Goal: Information Seeking & Learning: Learn about a topic

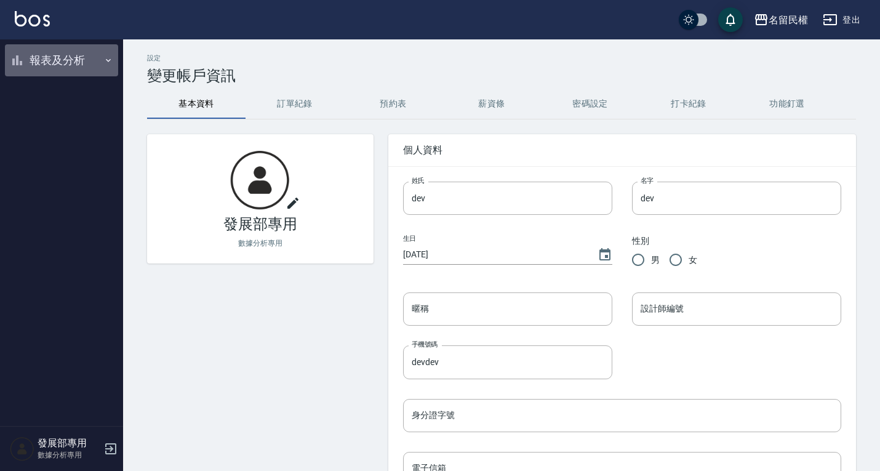
click at [57, 57] on button "報表及分析" at bounding box center [61, 60] width 113 height 32
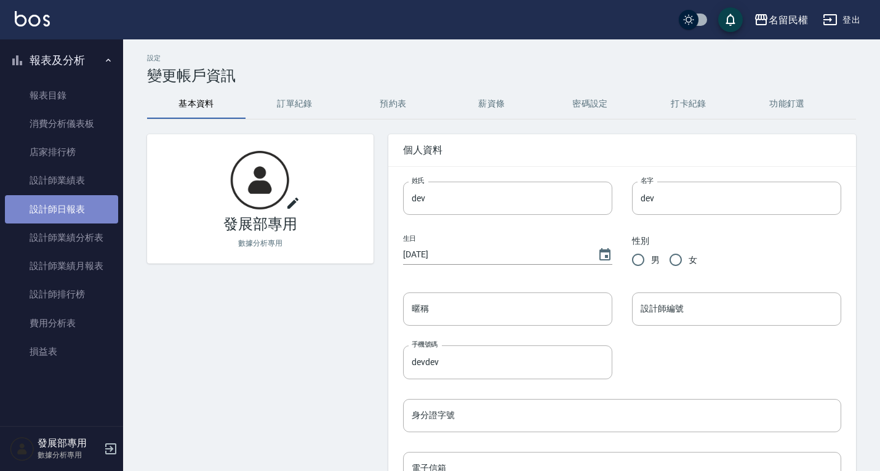
click at [72, 200] on link "設計師日報表" at bounding box center [61, 209] width 113 height 28
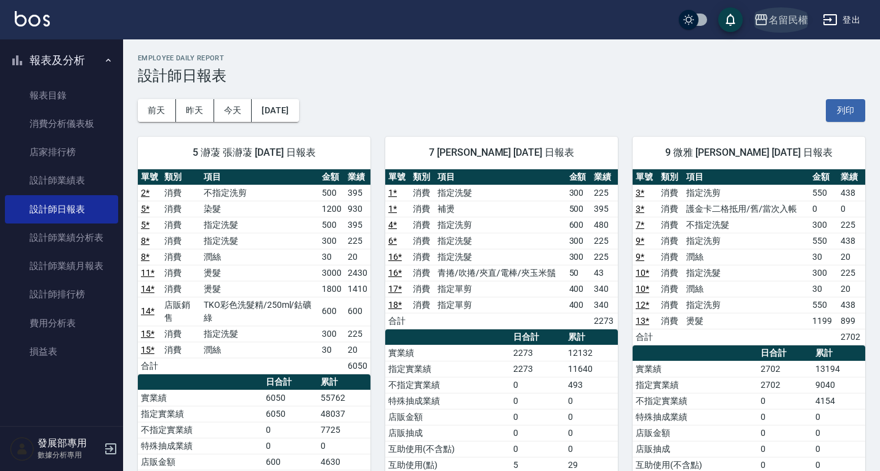
click at [761, 14] on icon "button" at bounding box center [761, 19] width 15 height 15
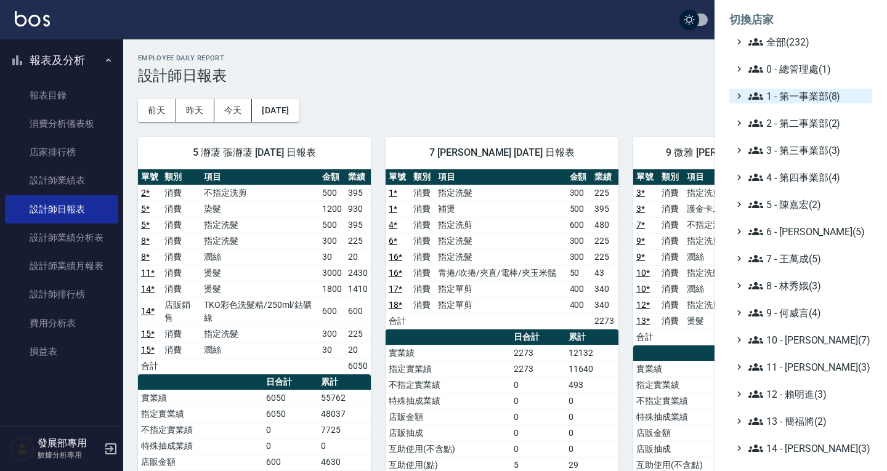
click at [776, 91] on span "1 - 第一事業部(8)" at bounding box center [807, 96] width 119 height 15
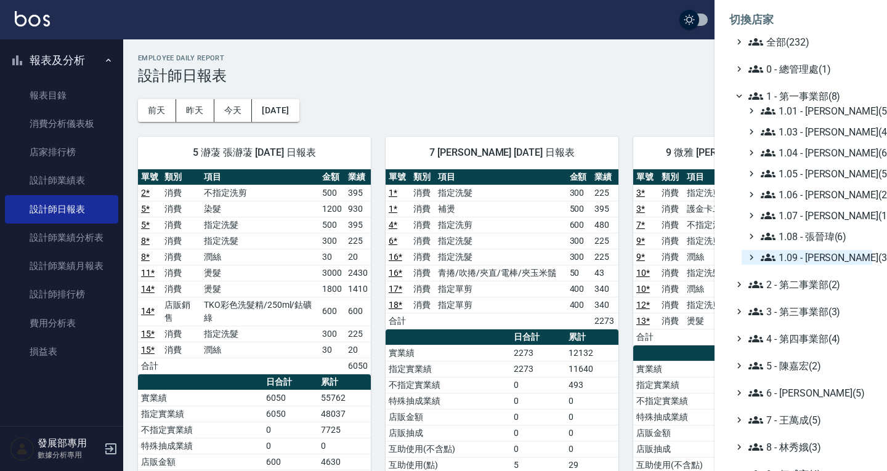
click at [807, 259] on span "1.09 - [PERSON_NAME](3)" at bounding box center [813, 257] width 107 height 15
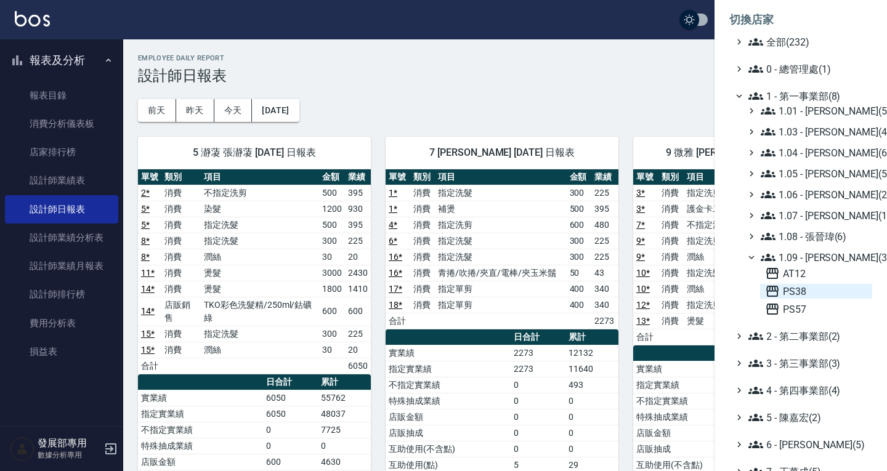
click at [807, 291] on span "PS38" at bounding box center [816, 291] width 102 height 15
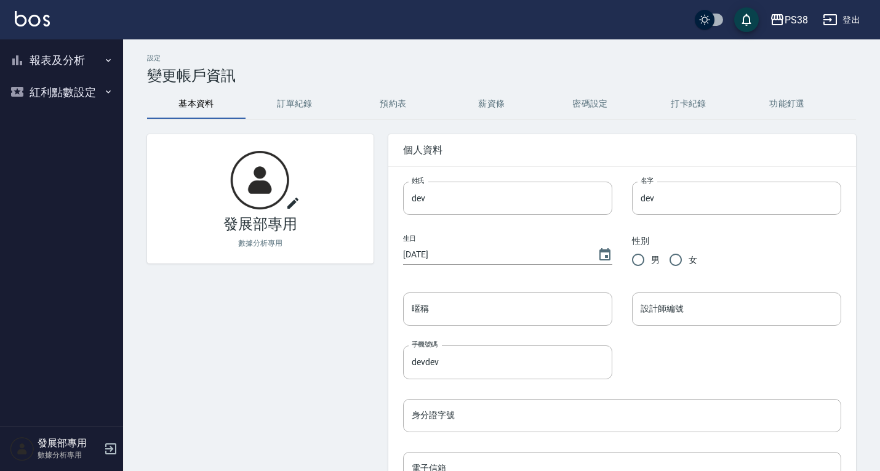
click at [69, 62] on button "報表及分析" at bounding box center [61, 60] width 113 height 32
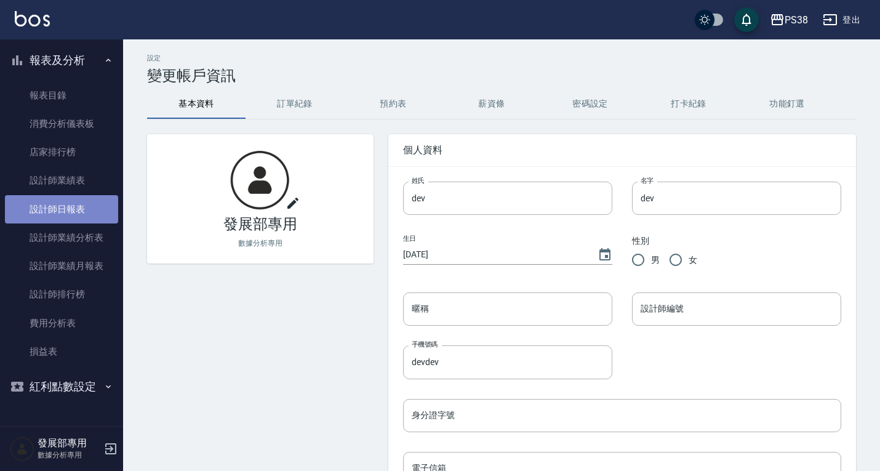
click at [74, 202] on link "設計師日報表" at bounding box center [61, 209] width 113 height 28
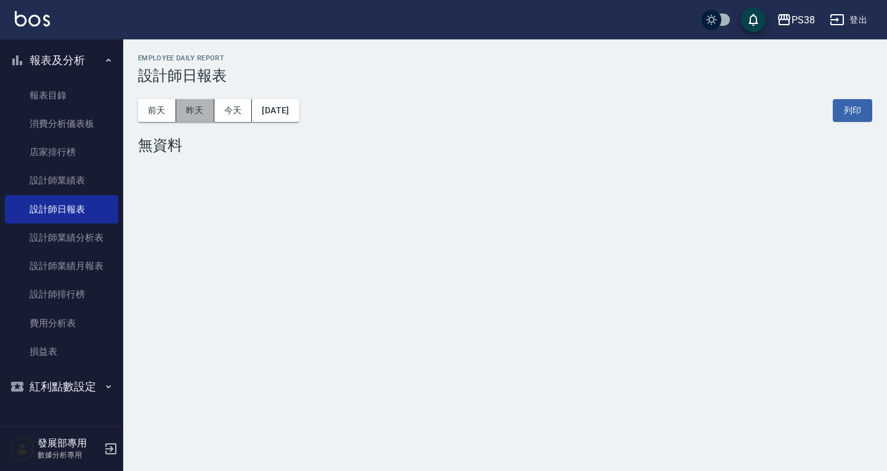
click at [198, 112] on button "昨天" at bounding box center [195, 110] width 38 height 23
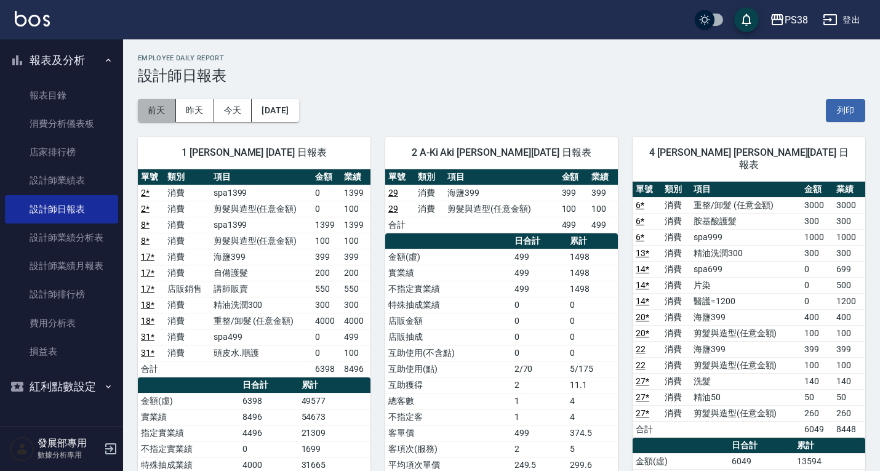
click at [164, 106] on button "前天" at bounding box center [157, 110] width 38 height 23
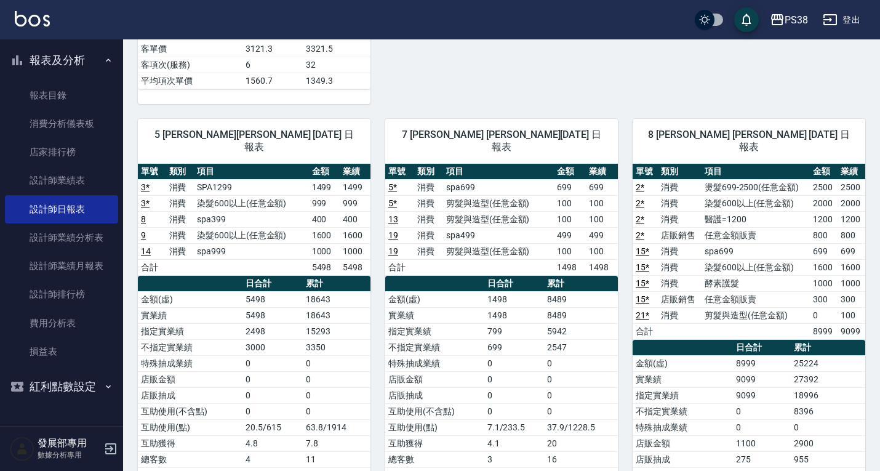
scroll to position [497, 0]
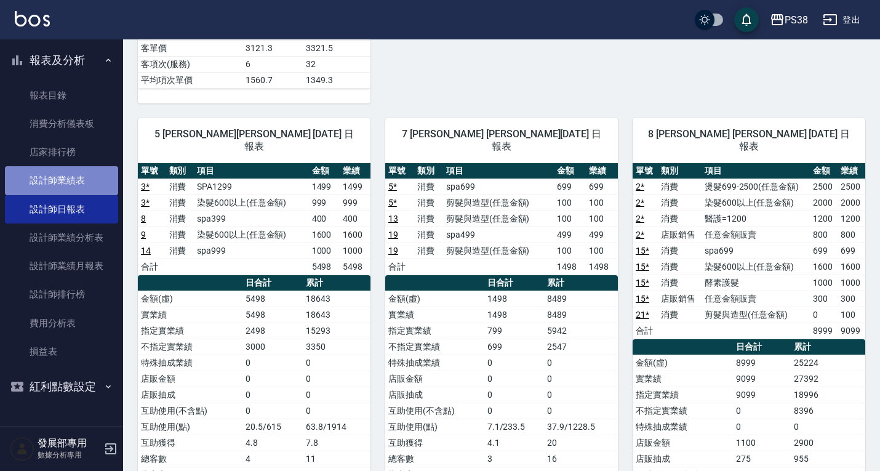
click at [64, 182] on link "設計師業績表" at bounding box center [61, 180] width 113 height 28
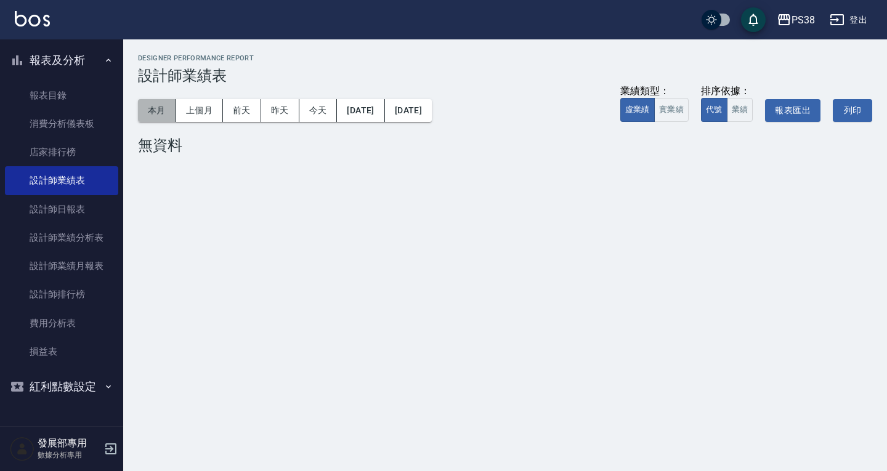
click at [151, 111] on button "本月" at bounding box center [157, 110] width 38 height 23
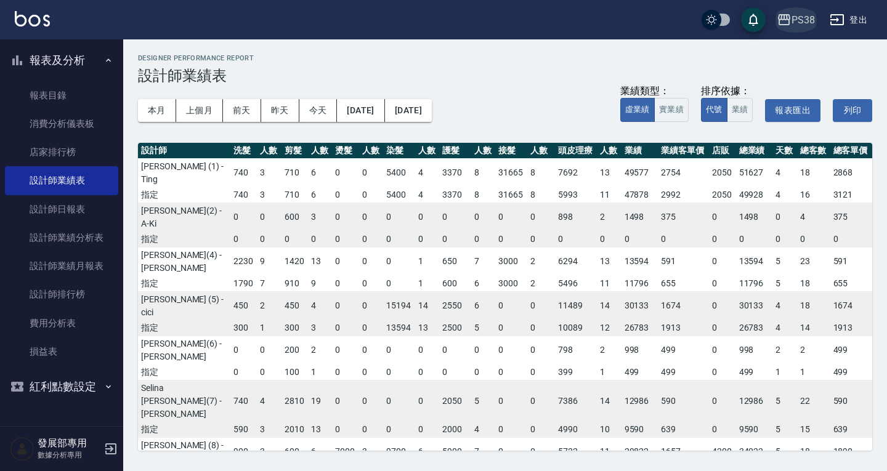
click at [802, 20] on div "PS38" at bounding box center [802, 19] width 23 height 15
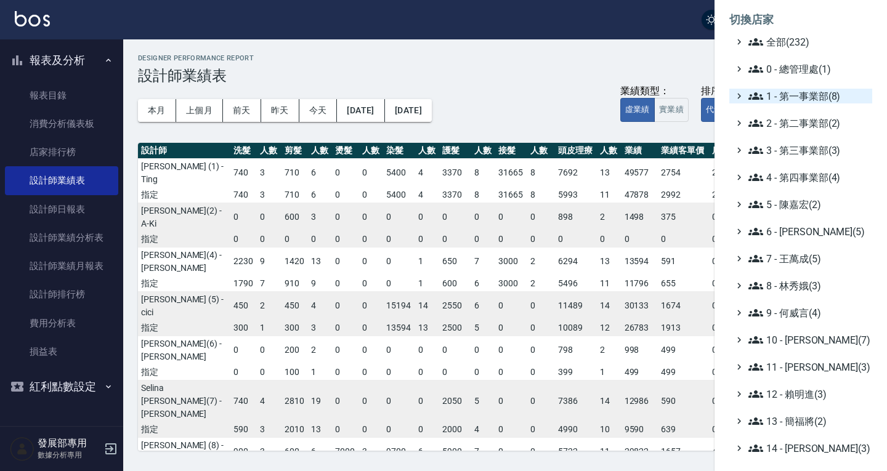
click at [791, 94] on span "1 - 第一事業部(8)" at bounding box center [807, 96] width 119 height 15
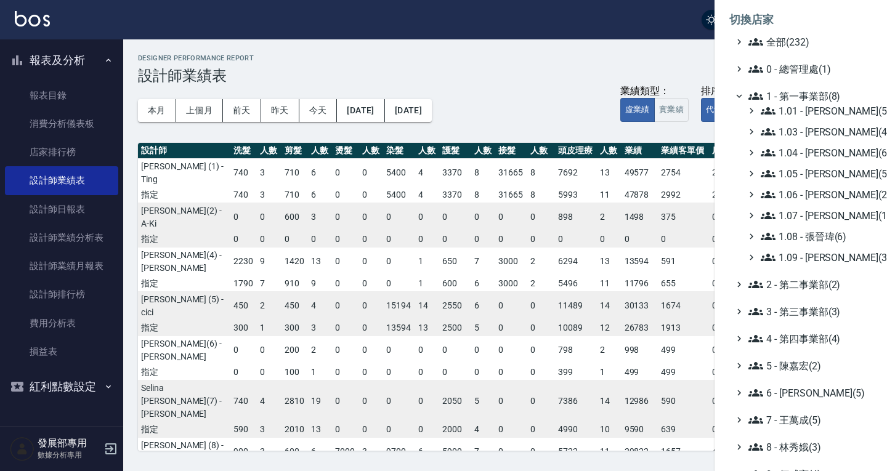
click at [797, 227] on div "1.01 - 鄭洞樂(5) 1.03 - 曾振剛(4) 1.04 - 陳敬羽(6) 1.05 - 廖厚迪(5) 1.06 - 何庭智(2) 1.07 - 蔡佳…" at bounding box center [806, 183] width 131 height 161
click at [795, 232] on span "1.08 - 張晉瑋(6)" at bounding box center [813, 236] width 107 height 15
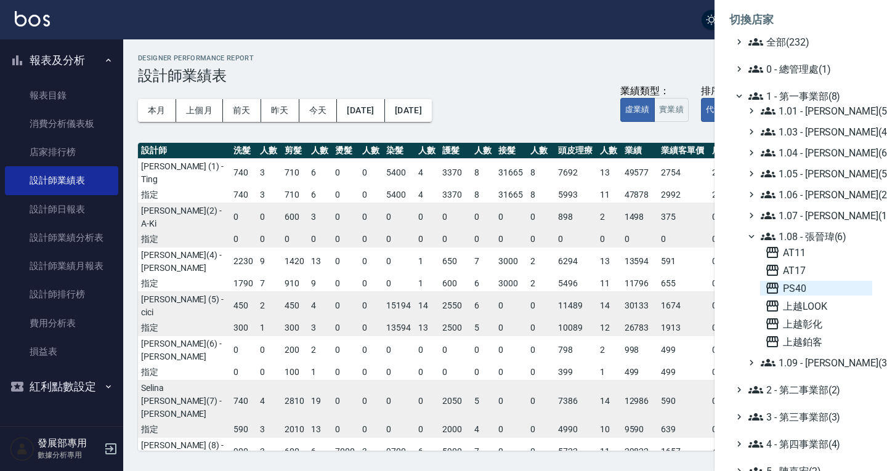
click at [798, 282] on span "PS40" at bounding box center [816, 288] width 102 height 15
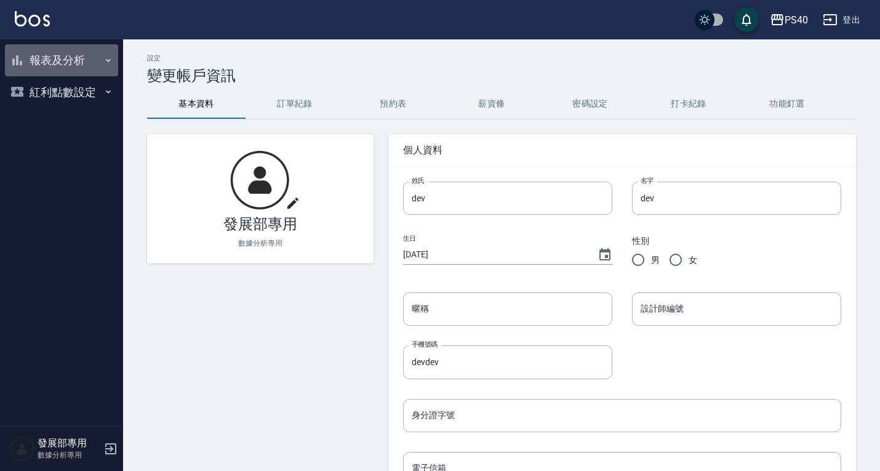
click at [65, 67] on button "報表及分析" at bounding box center [61, 60] width 113 height 32
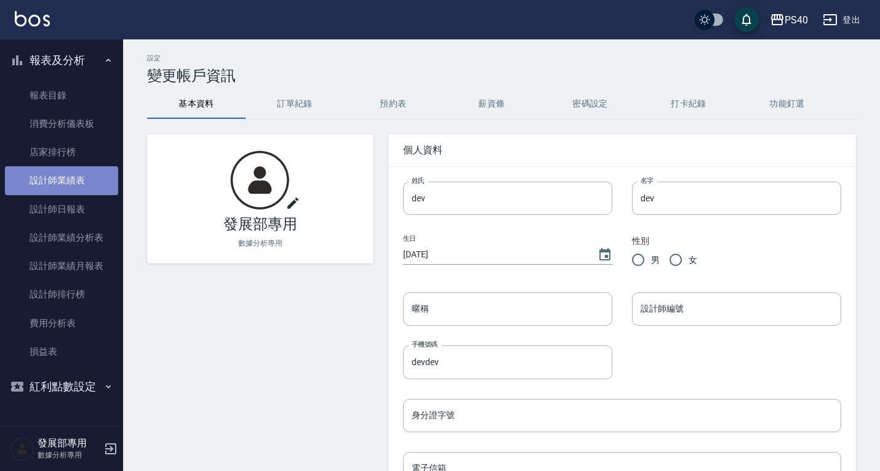
click at [60, 189] on link "設計師業績表" at bounding box center [61, 180] width 113 height 28
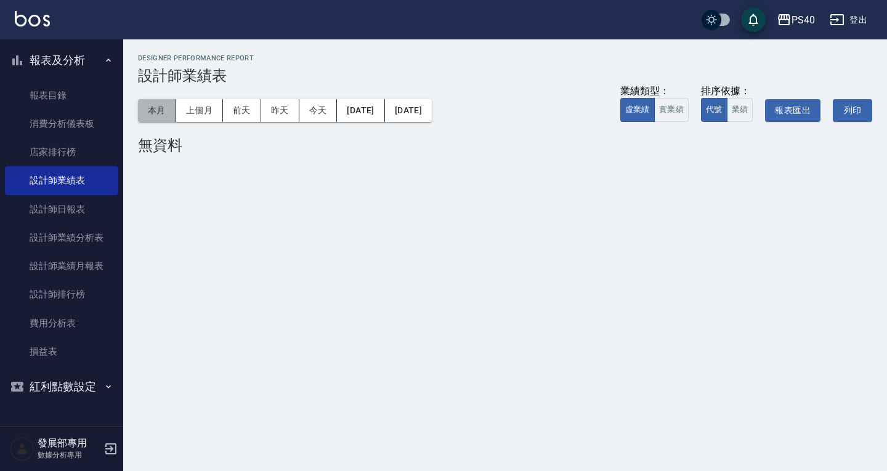
click at [141, 102] on button "本月" at bounding box center [157, 110] width 38 height 23
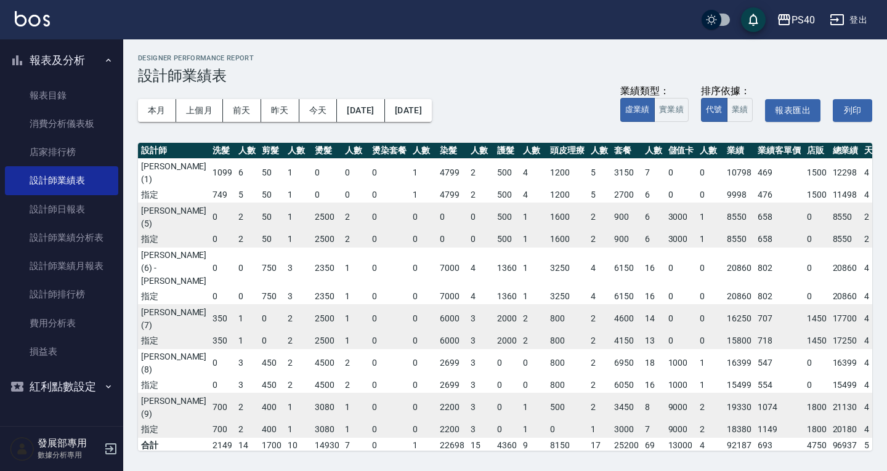
scroll to position [0, 47]
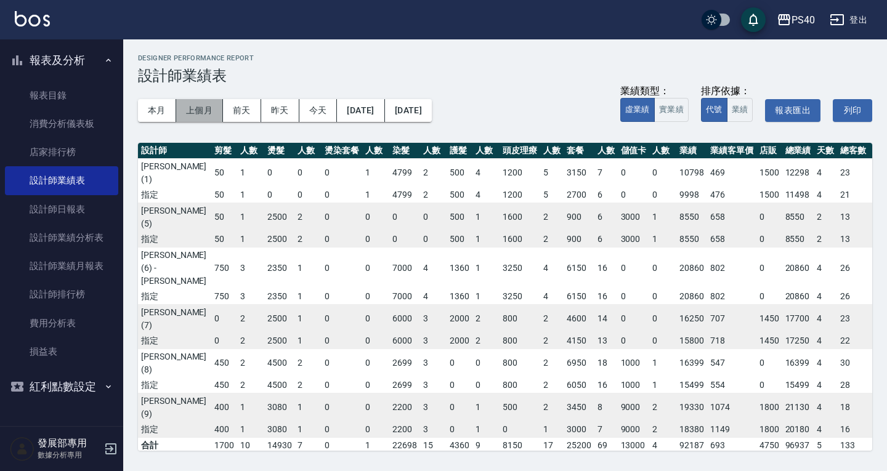
click at [197, 106] on button "上個月" at bounding box center [199, 110] width 47 height 23
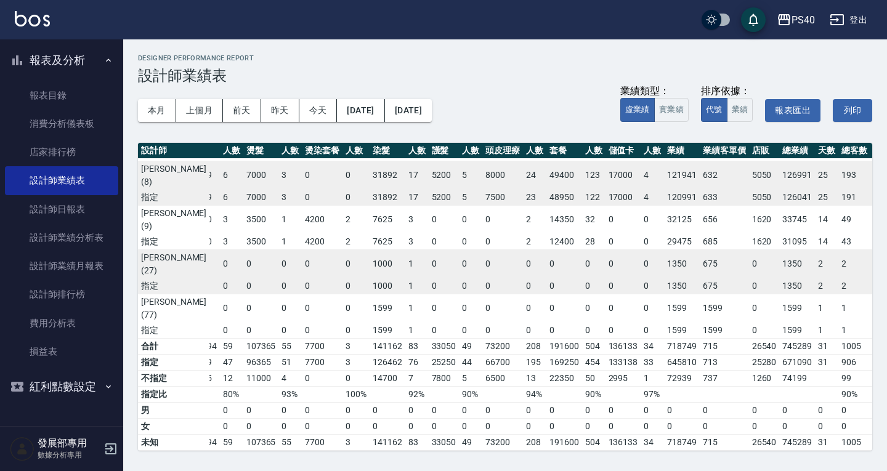
scroll to position [0, 74]
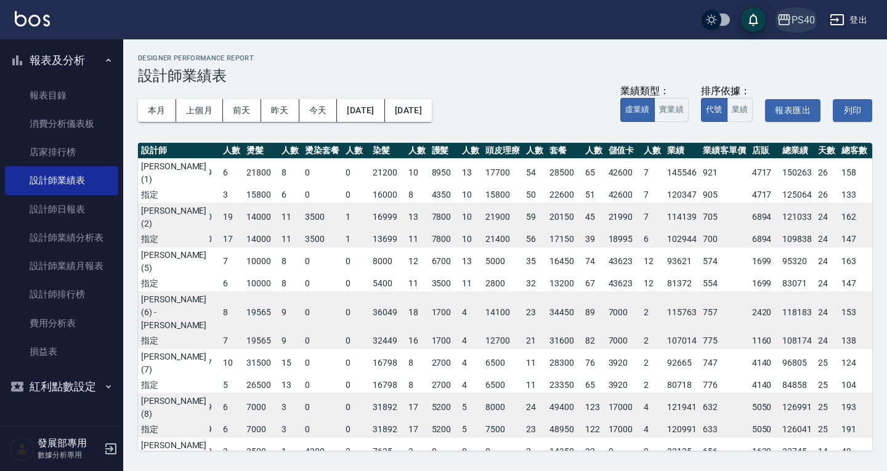
click at [794, 23] on div "PS40" at bounding box center [802, 19] width 23 height 15
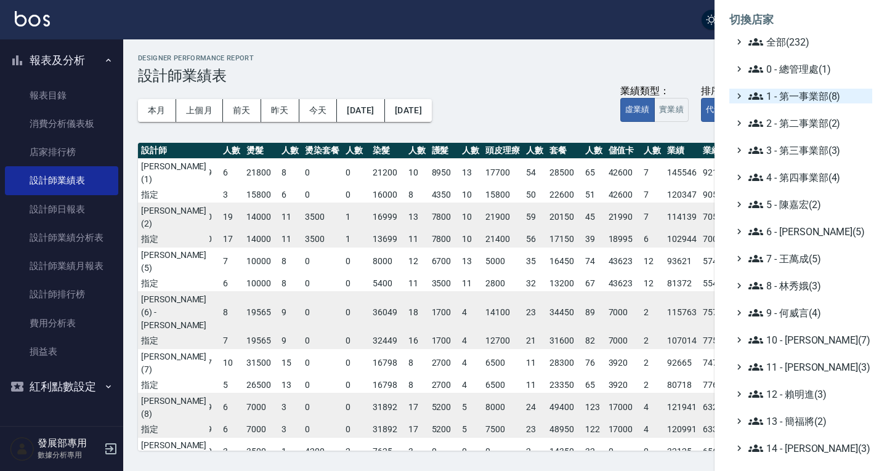
click at [792, 102] on span "1 - 第一事業部(8)" at bounding box center [807, 96] width 119 height 15
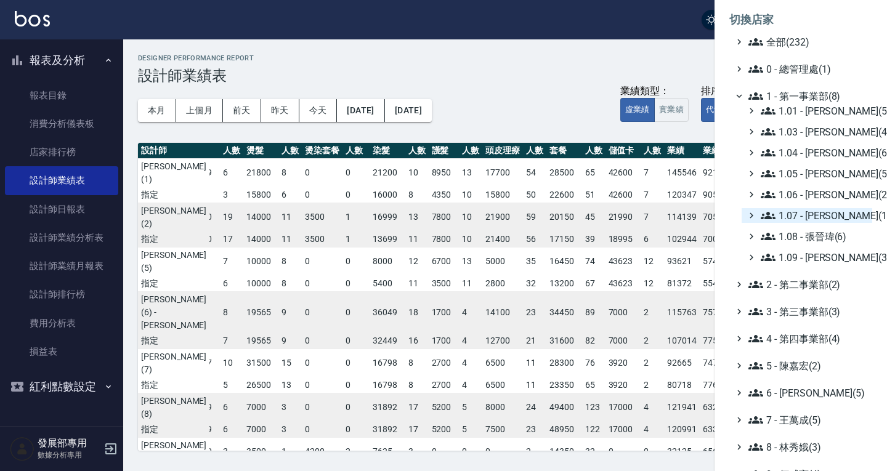
click at [805, 212] on span "1.07 - 蔡佳均(11)" at bounding box center [813, 215] width 107 height 15
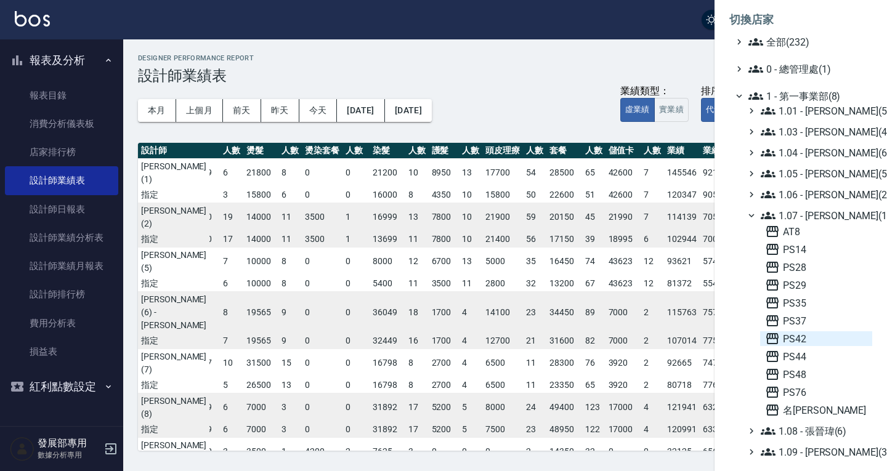
click at [795, 340] on span "PS42" at bounding box center [816, 338] width 102 height 15
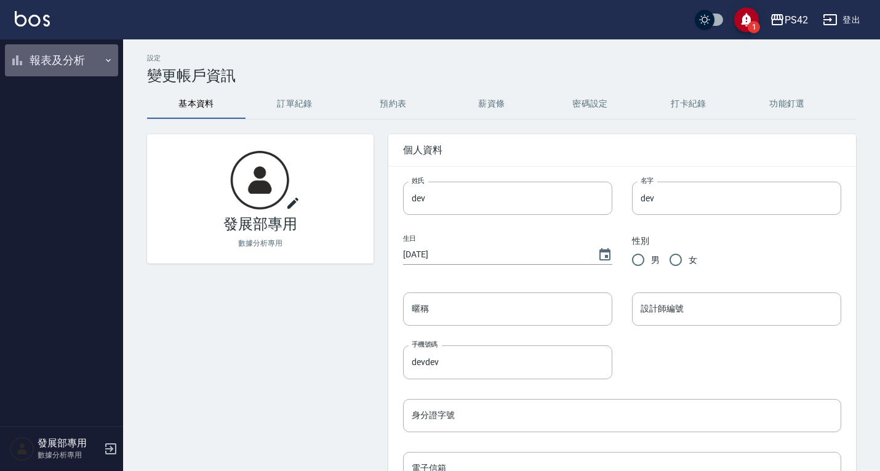
click at [47, 65] on button "報表及分析" at bounding box center [61, 60] width 113 height 32
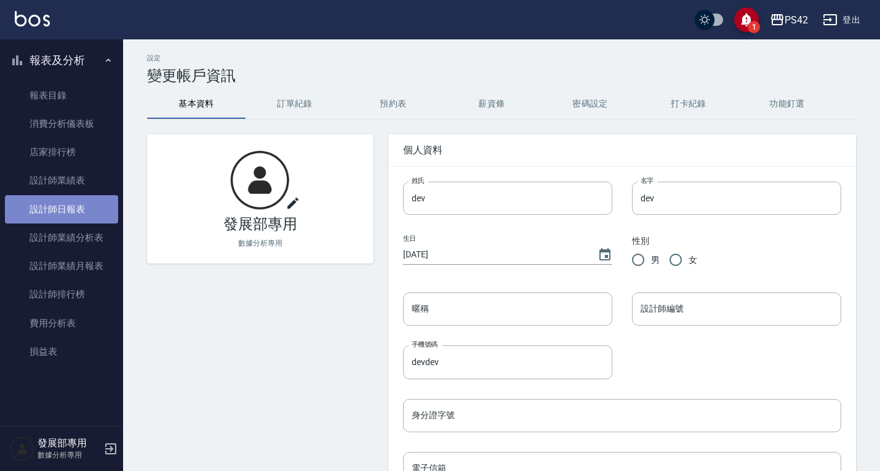
click at [83, 205] on link "設計師日報表" at bounding box center [61, 209] width 113 height 28
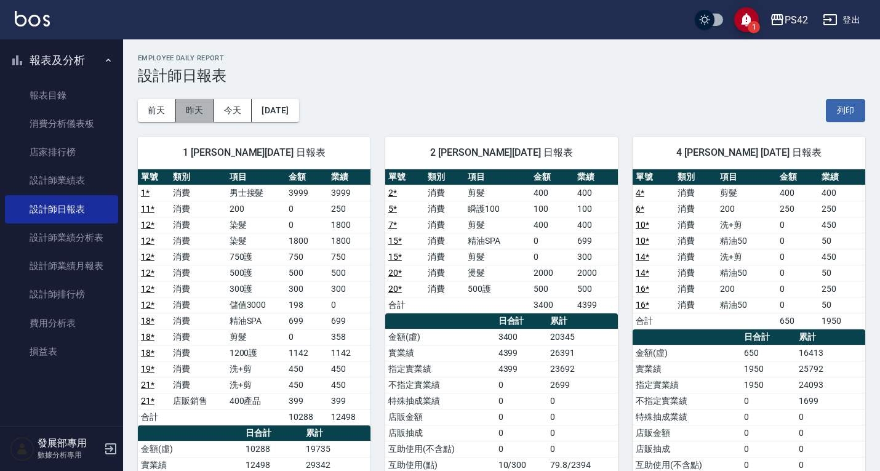
click at [196, 103] on button "昨天" at bounding box center [195, 110] width 38 height 23
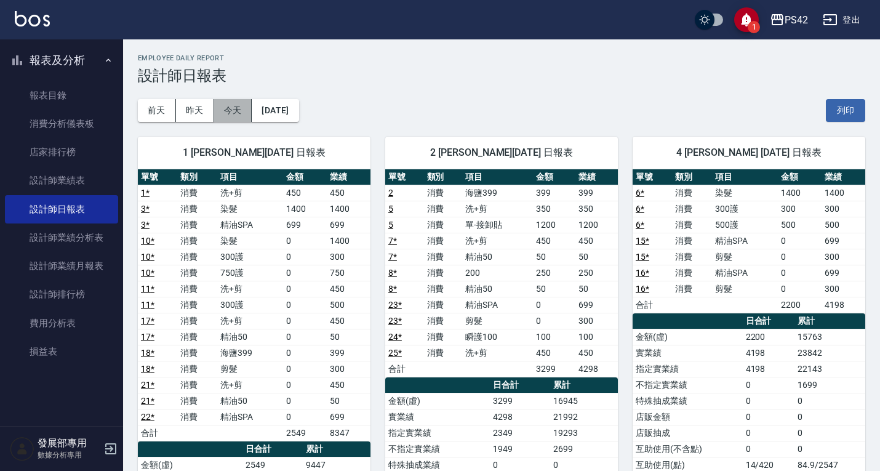
click at [222, 100] on button "今天" at bounding box center [233, 110] width 38 height 23
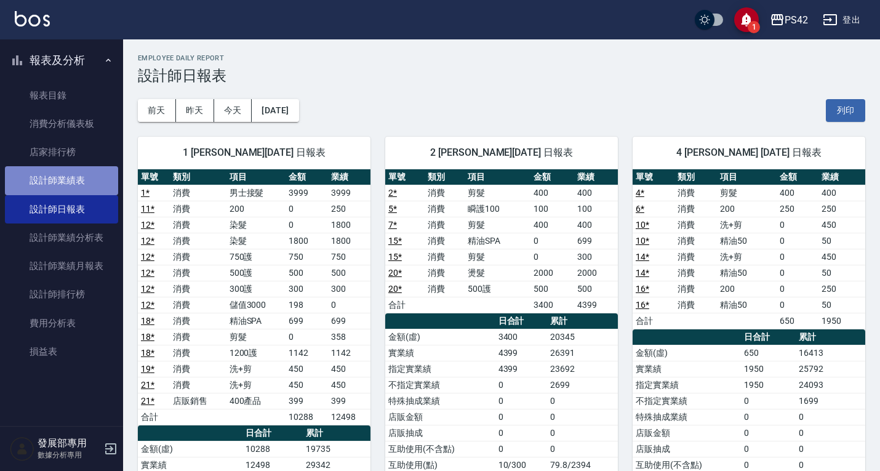
click at [61, 187] on link "設計師業績表" at bounding box center [61, 180] width 113 height 28
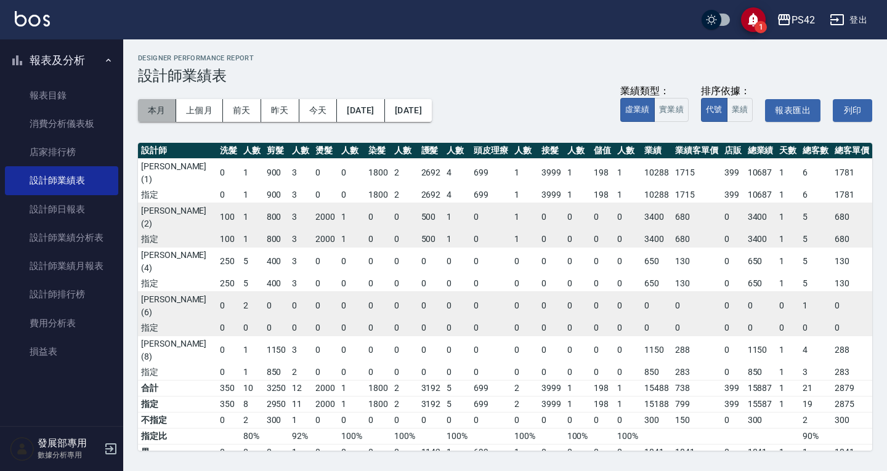
click at [159, 108] on button "本月" at bounding box center [157, 110] width 38 height 23
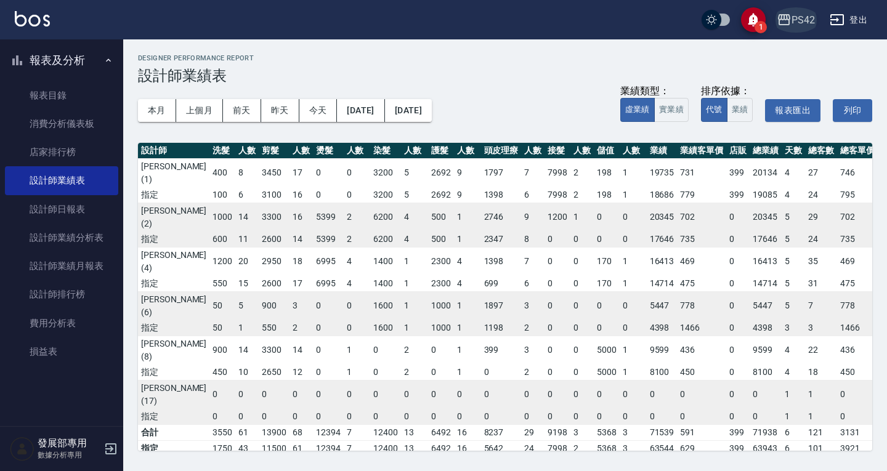
click at [798, 7] on button "PS42" at bounding box center [795, 19] width 48 height 25
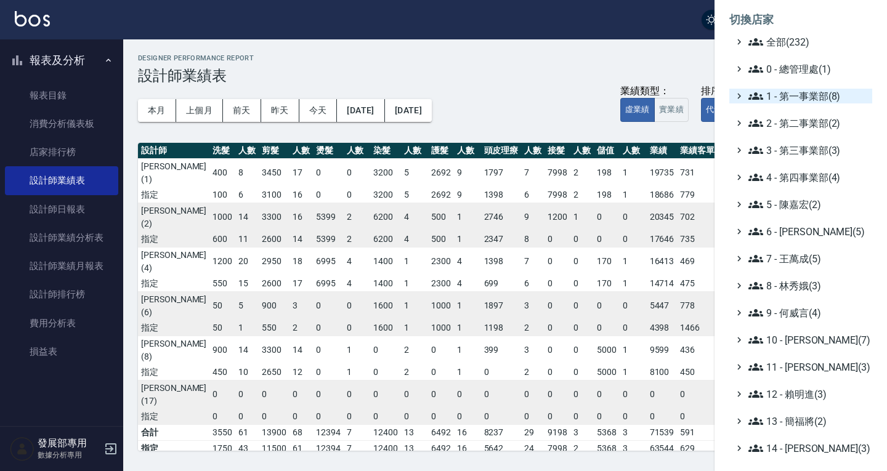
click at [783, 97] on span "1 - 第一事業部(8)" at bounding box center [807, 96] width 119 height 15
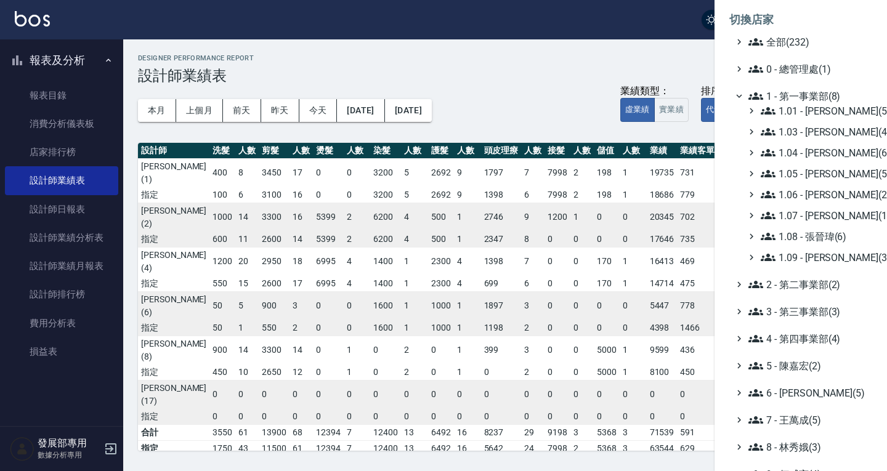
click at [640, 55] on div at bounding box center [443, 235] width 887 height 471
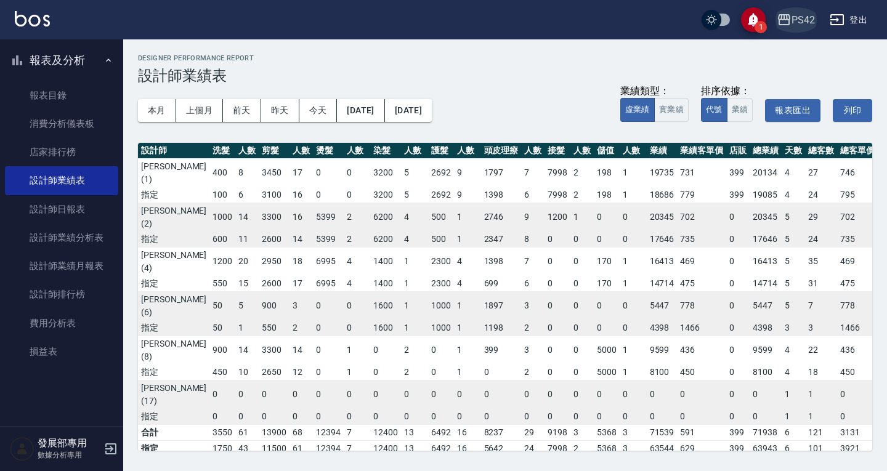
click at [792, 18] on div "PS42" at bounding box center [802, 19] width 23 height 15
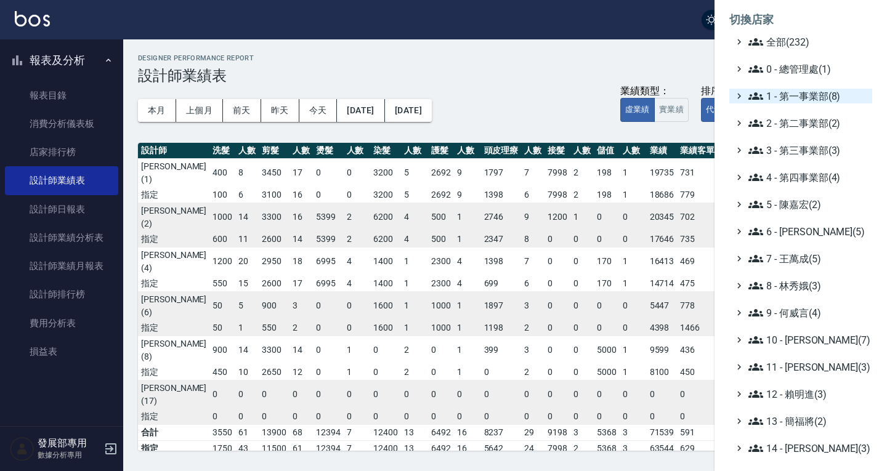
click at [792, 98] on span "1 - 第一事業部(8)" at bounding box center [807, 96] width 119 height 15
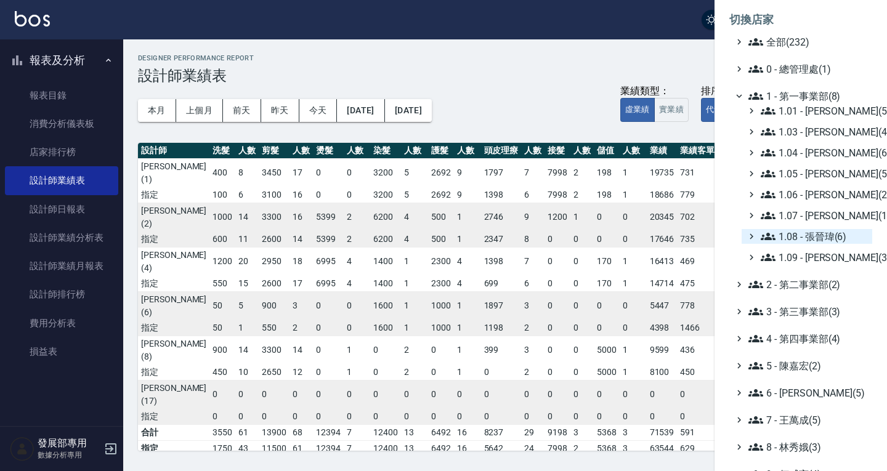
click at [817, 231] on span "1.08 - 張晉瑋(6)" at bounding box center [813, 236] width 107 height 15
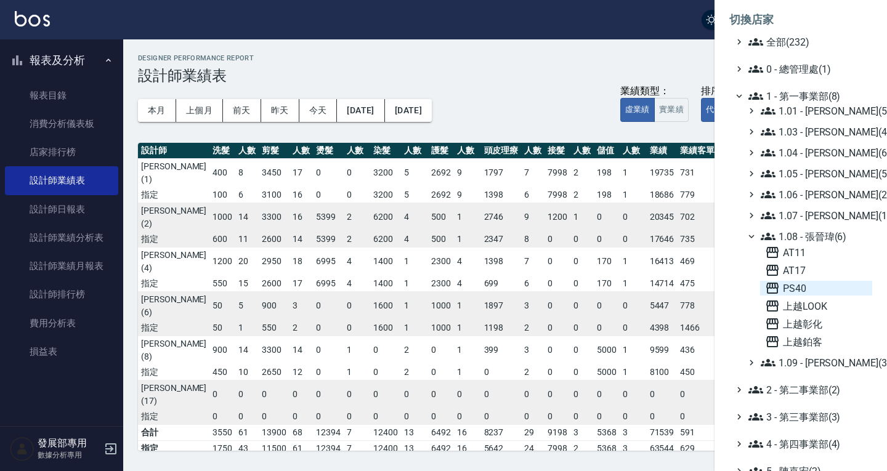
click at [803, 283] on span "PS40" at bounding box center [816, 288] width 102 height 15
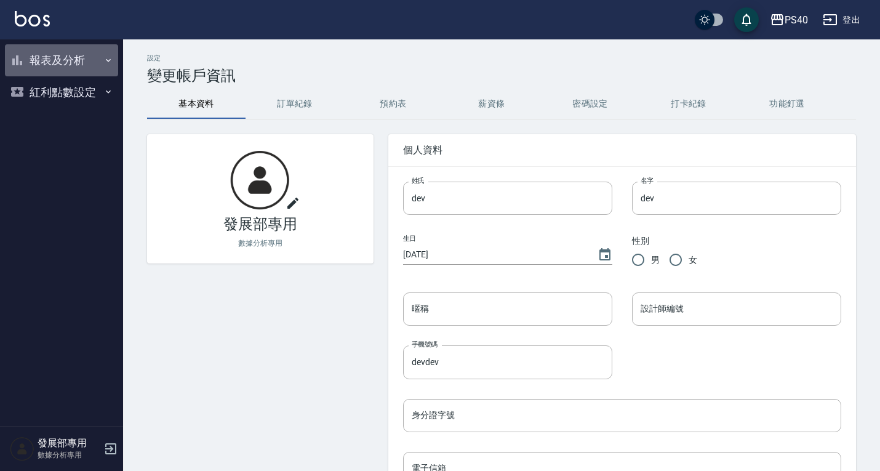
click at [77, 60] on button "報表及分析" at bounding box center [61, 60] width 113 height 32
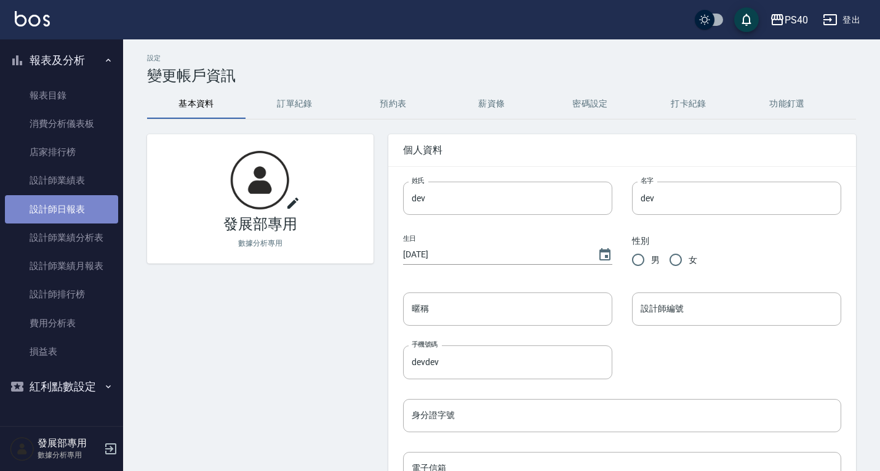
click at [79, 210] on link "設計師日報表" at bounding box center [61, 209] width 113 height 28
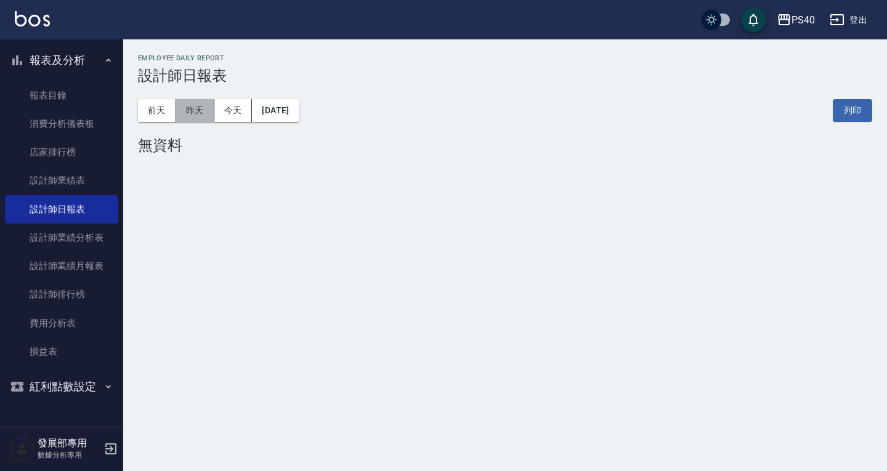
click at [199, 110] on button "昨天" at bounding box center [195, 110] width 38 height 23
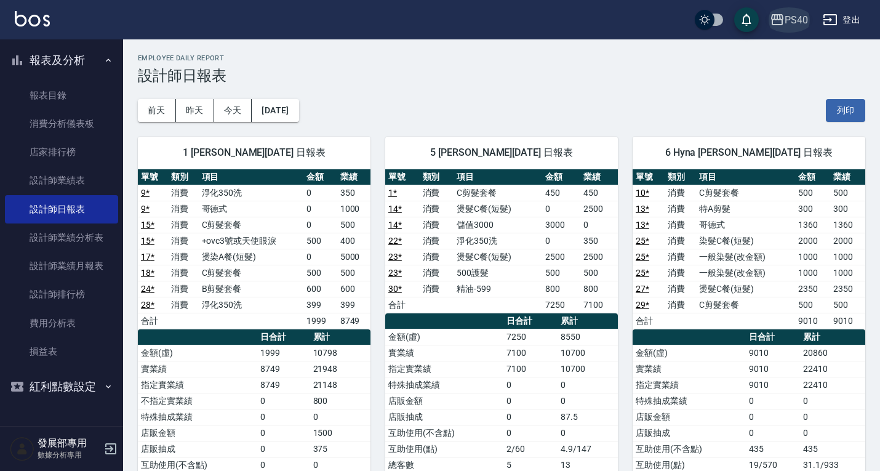
click at [792, 8] on button "PS40" at bounding box center [789, 19] width 48 height 25
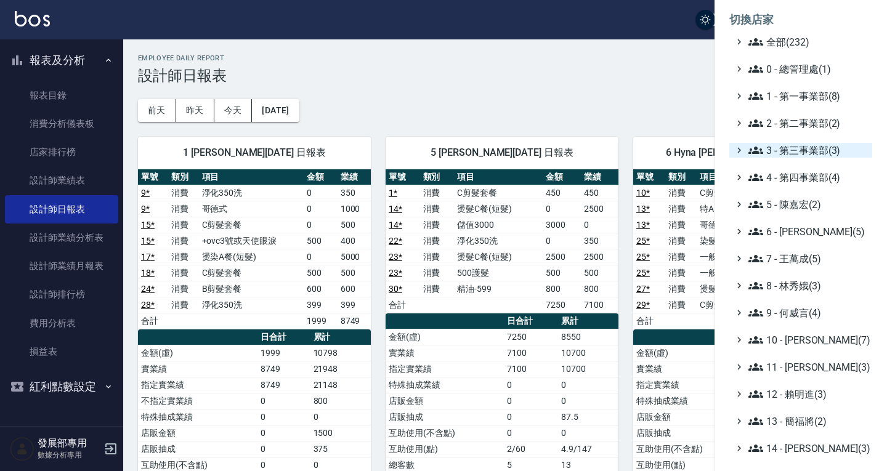
click at [798, 152] on span "3 - 第三事業部(3)" at bounding box center [807, 150] width 119 height 15
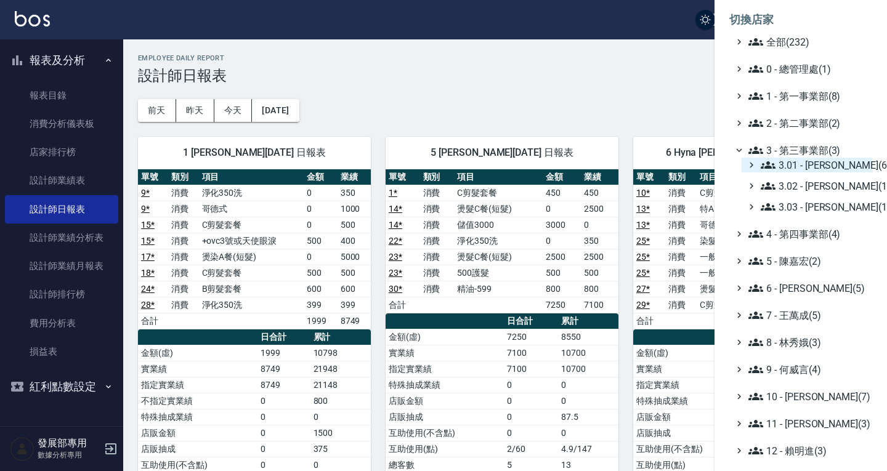
click at [798, 161] on span "3.01 - 蔡承翰(6)" at bounding box center [813, 165] width 107 height 15
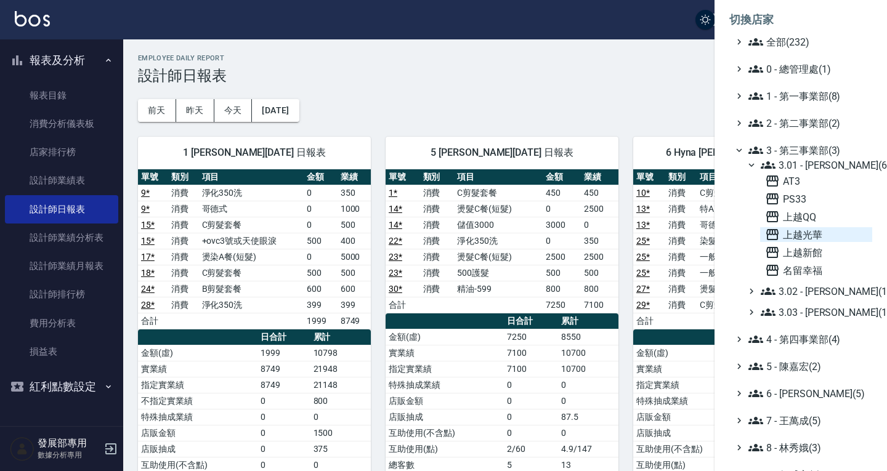
click at [802, 231] on span "上越光華" at bounding box center [816, 234] width 102 height 15
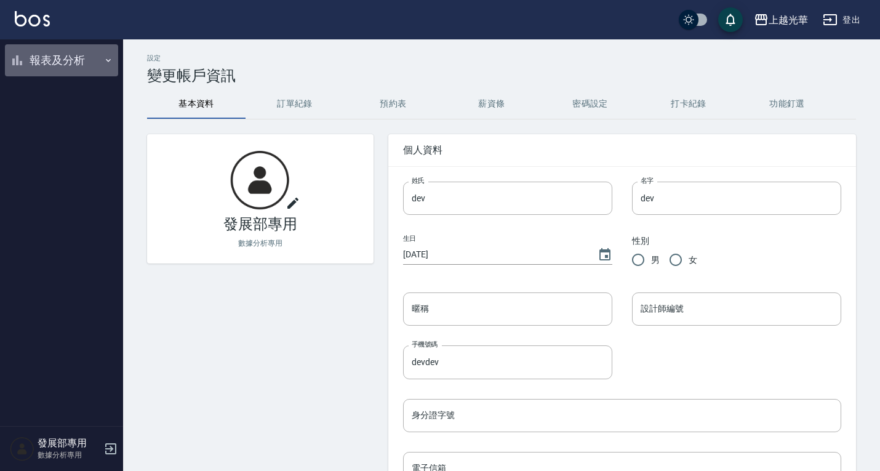
click at [57, 55] on button "報表及分析" at bounding box center [61, 60] width 113 height 32
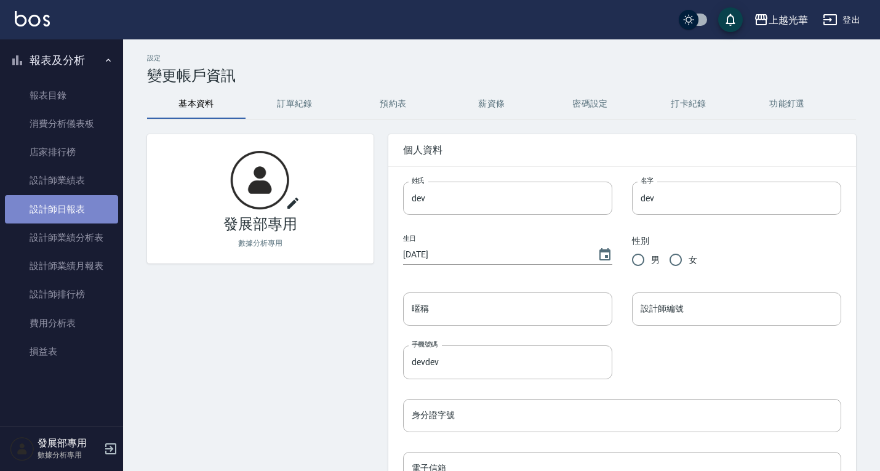
click at [75, 200] on link "設計師日報表" at bounding box center [61, 209] width 113 height 28
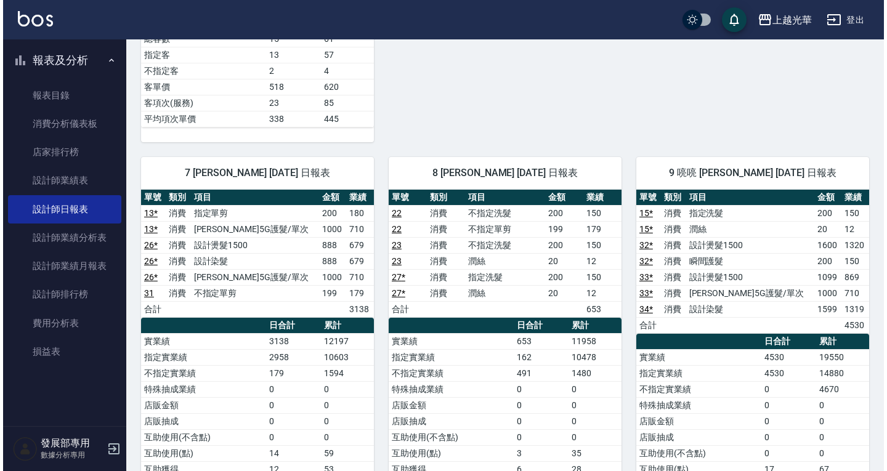
scroll to position [744, 0]
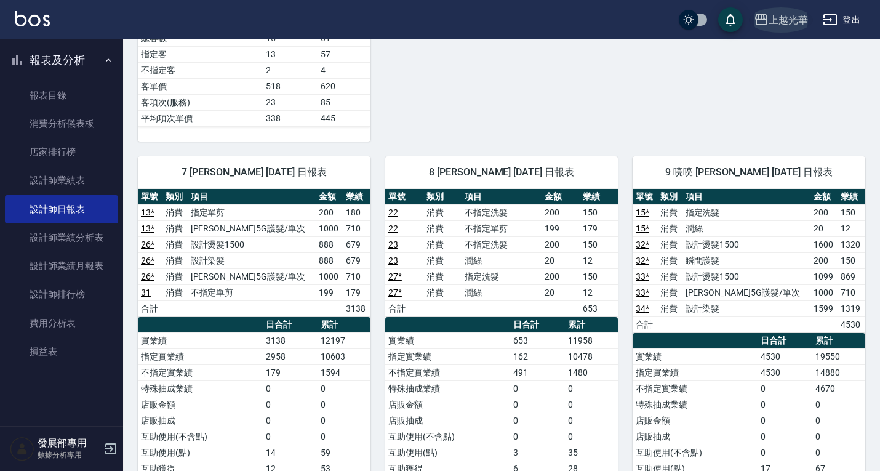
click at [807, 18] on div "上越光華" at bounding box center [788, 19] width 39 height 15
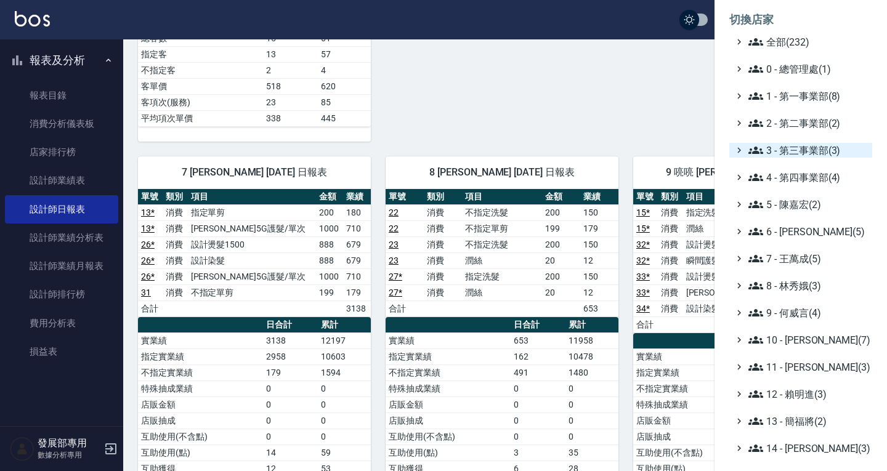
click at [797, 143] on span "3 - 第三事業部(3)" at bounding box center [807, 150] width 119 height 15
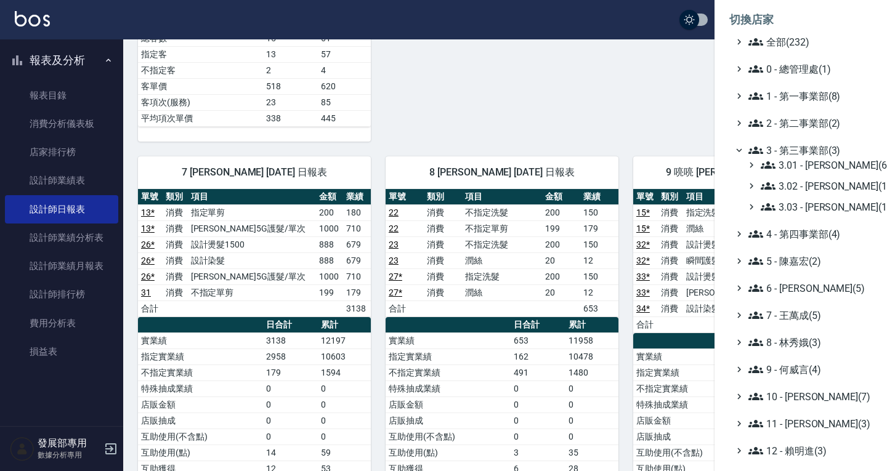
click at [796, 157] on span "3 - 第三事業部(3)" at bounding box center [807, 150] width 119 height 15
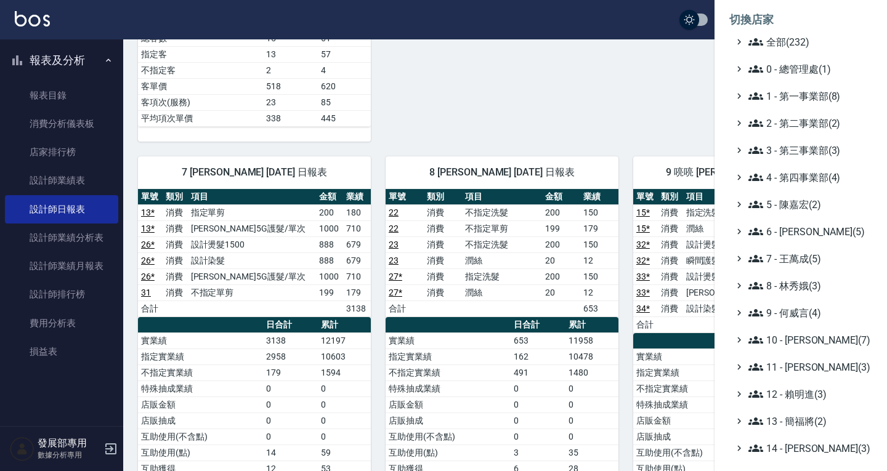
click at [796, 157] on span "3 - 第三事業部(3)" at bounding box center [807, 150] width 119 height 15
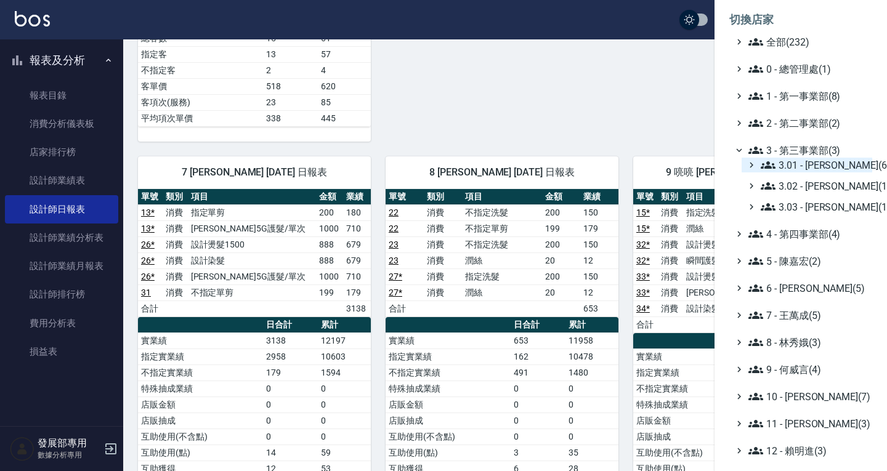
click at [797, 162] on span "3.01 - 蔡承翰(6)" at bounding box center [813, 165] width 107 height 15
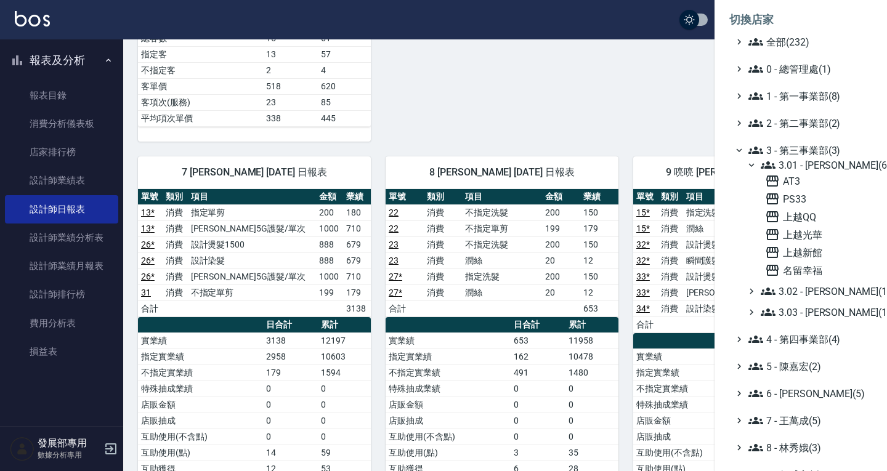
click at [810, 167] on span "3.01 - 蔡承翰(6)" at bounding box center [813, 165] width 107 height 15
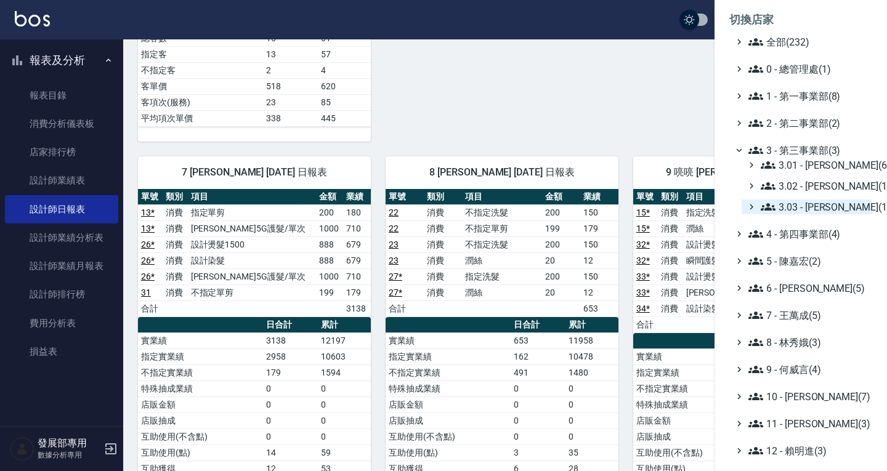
click at [811, 211] on span "3.03 - 張湘妮(1)" at bounding box center [813, 206] width 107 height 15
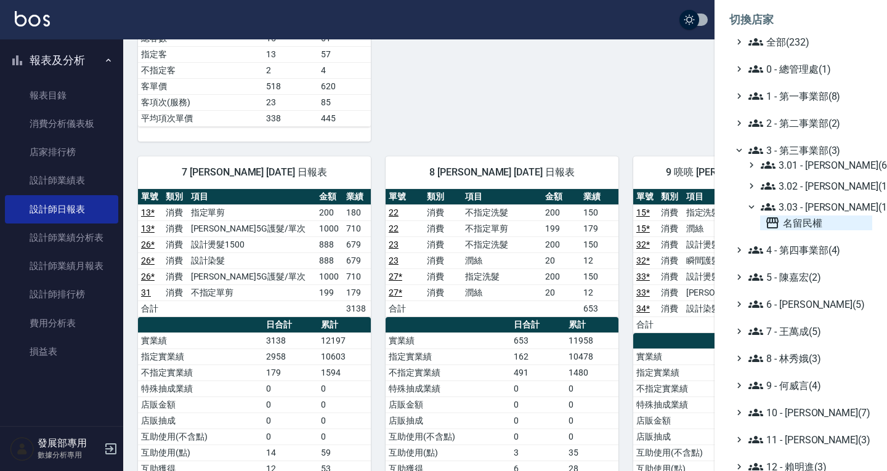
click at [792, 223] on span "名留民權" at bounding box center [816, 222] width 102 height 15
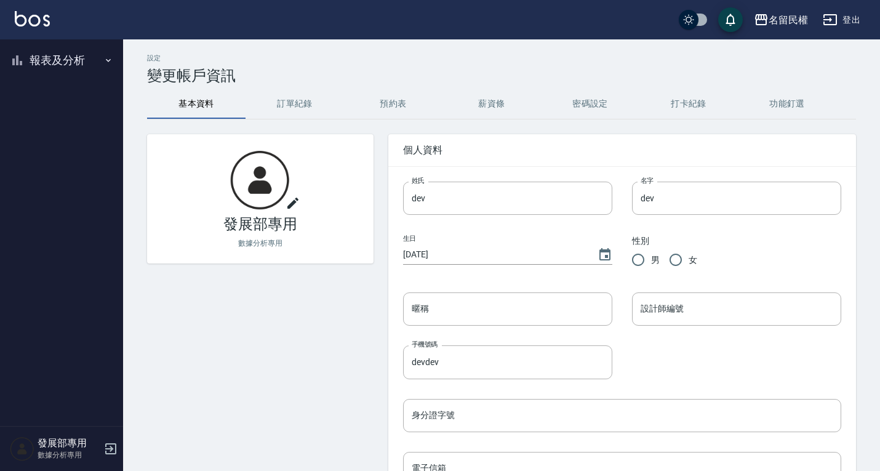
click at [66, 60] on button "報表及分析" at bounding box center [61, 60] width 113 height 32
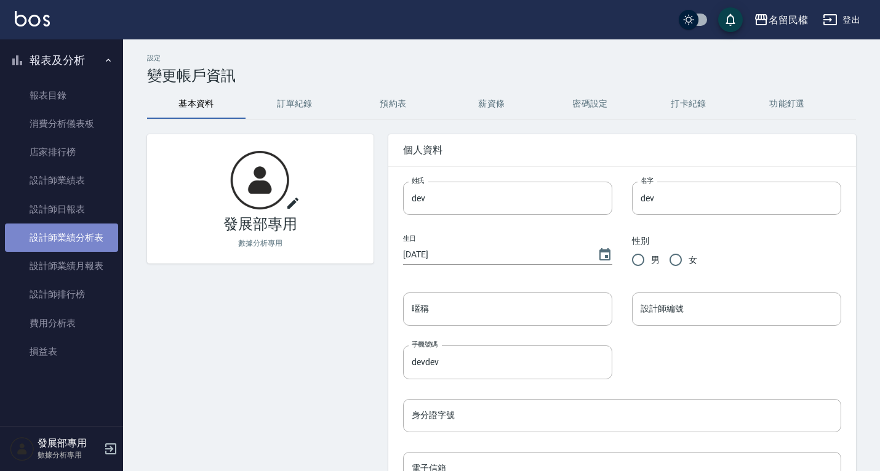
click at [76, 223] on link "設計師業績分析表" at bounding box center [61, 237] width 113 height 28
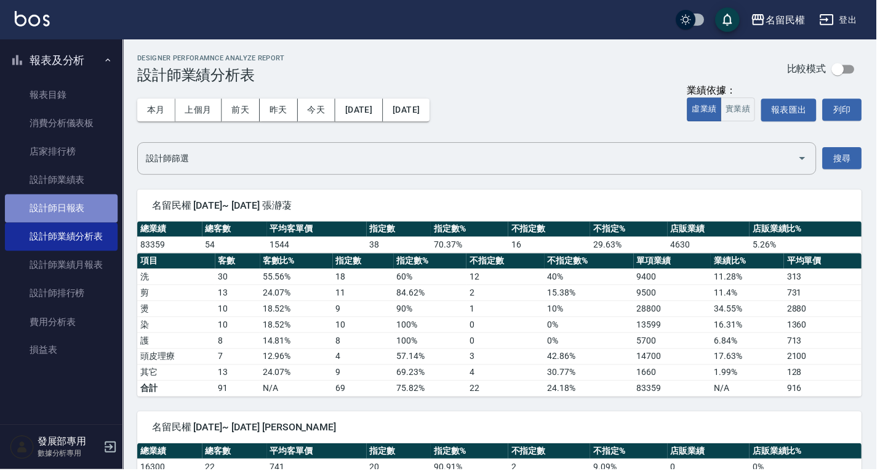
click at [72, 209] on link "設計師日報表" at bounding box center [61, 209] width 113 height 28
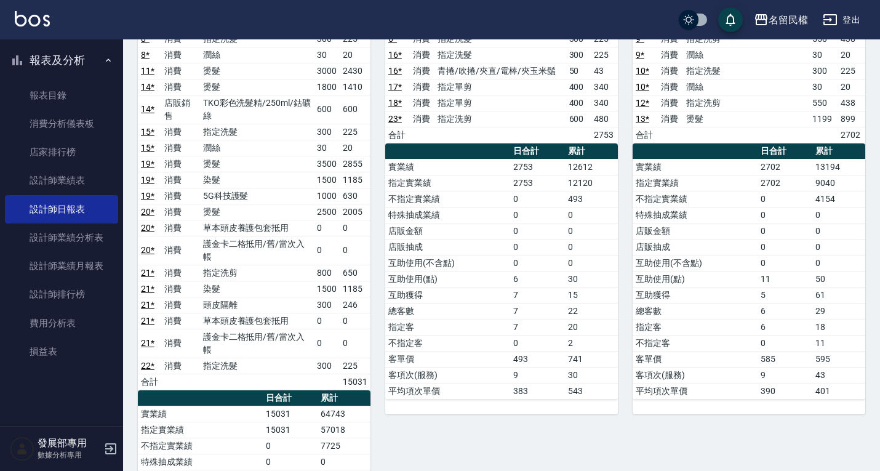
scroll to position [204, 0]
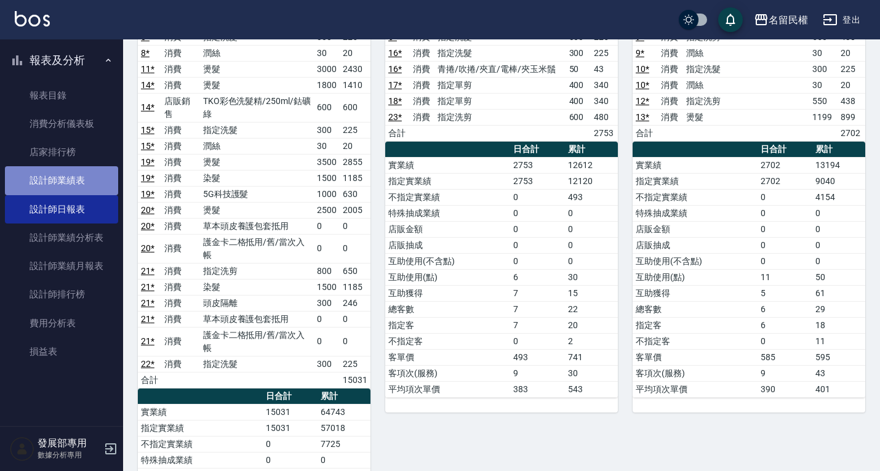
click at [70, 185] on link "設計師業績表" at bounding box center [61, 180] width 113 height 28
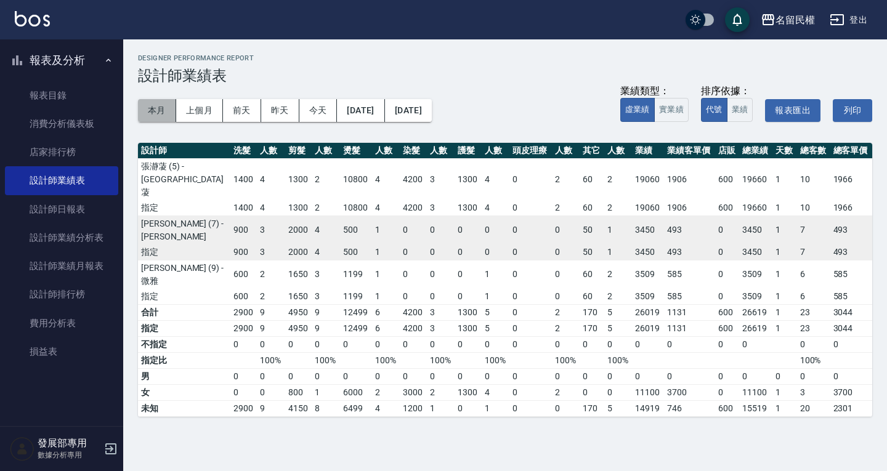
click at [166, 113] on button "本月" at bounding box center [157, 110] width 38 height 23
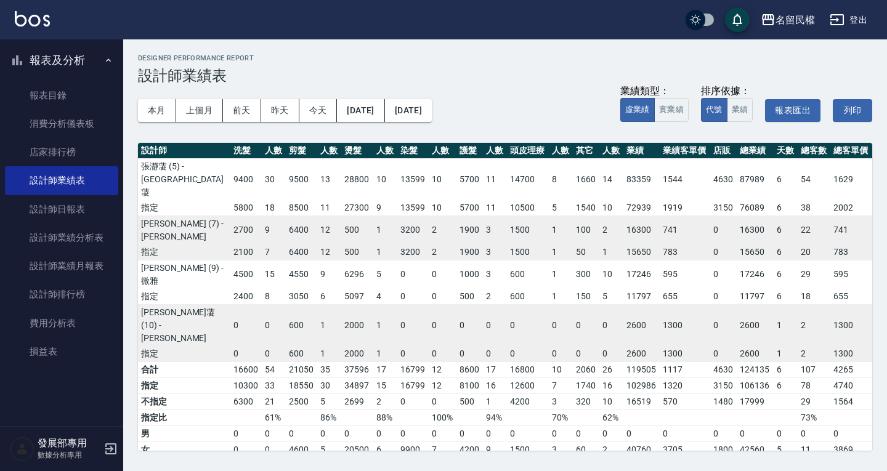
click at [754, 430] on div "名留民權 2025-09 設計師業績表 列印時間： [DATE][PHONE_NUMBER]:33 Designer Performance Report 設…" at bounding box center [443, 235] width 887 height 471
